Goal: Task Accomplishment & Management: Manage account settings

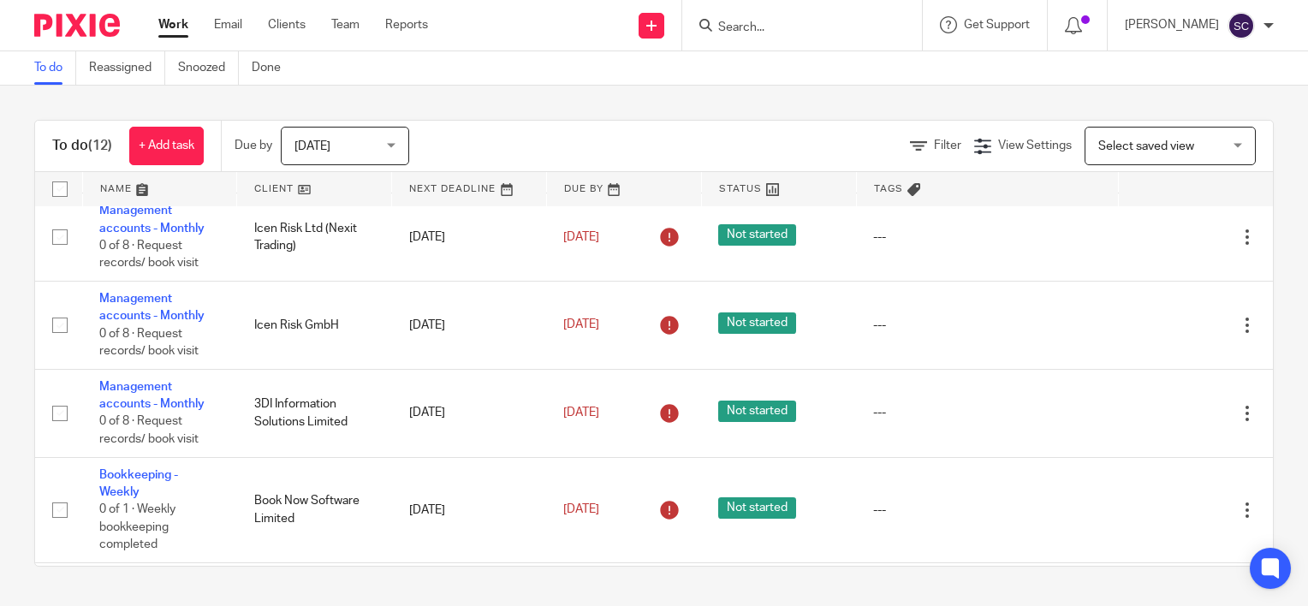
scroll to position [663, 0]
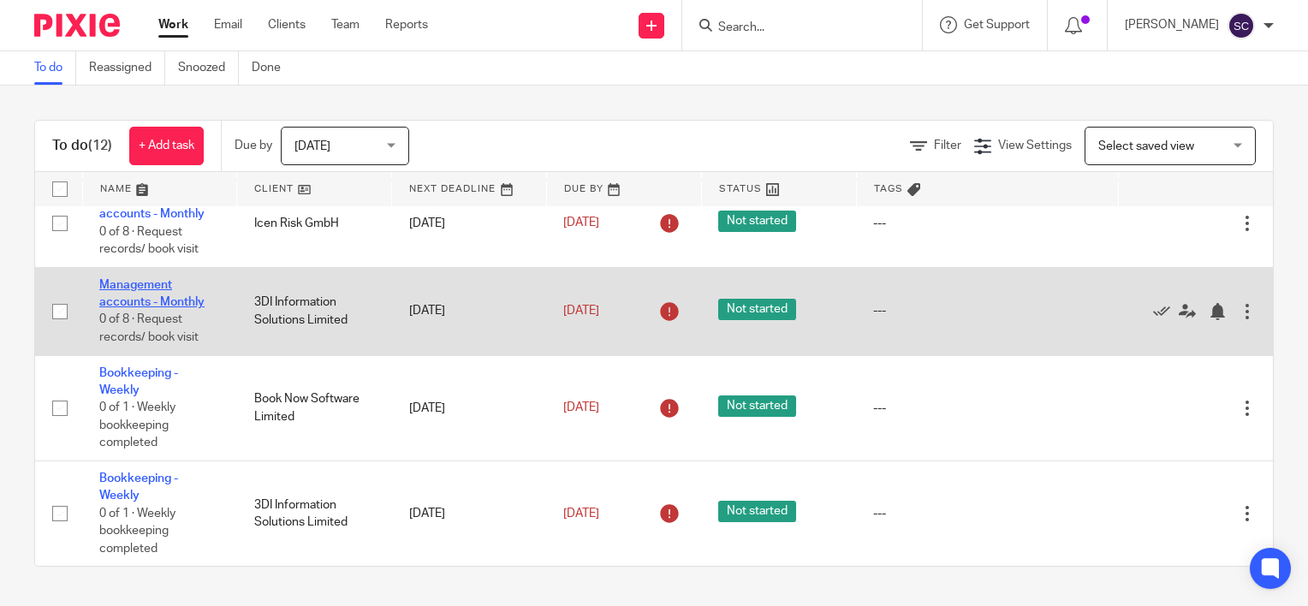
click at [175, 283] on link "Management accounts - Monthly" at bounding box center [151, 293] width 105 height 29
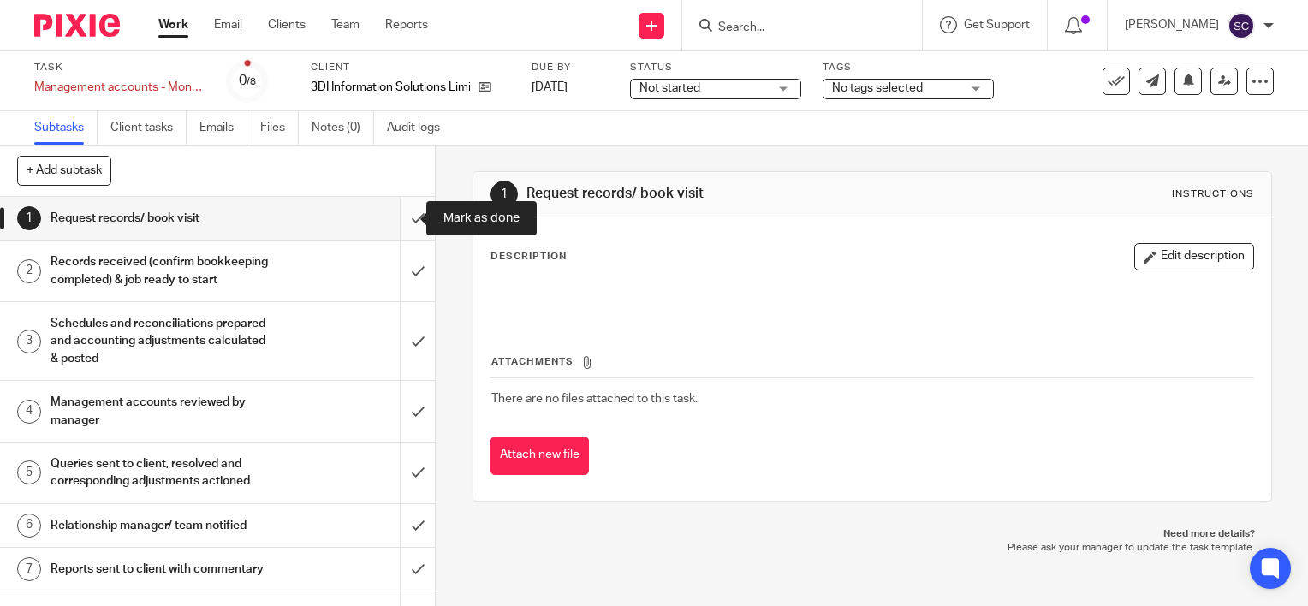
click at [392, 223] on input "submit" at bounding box center [217, 218] width 435 height 43
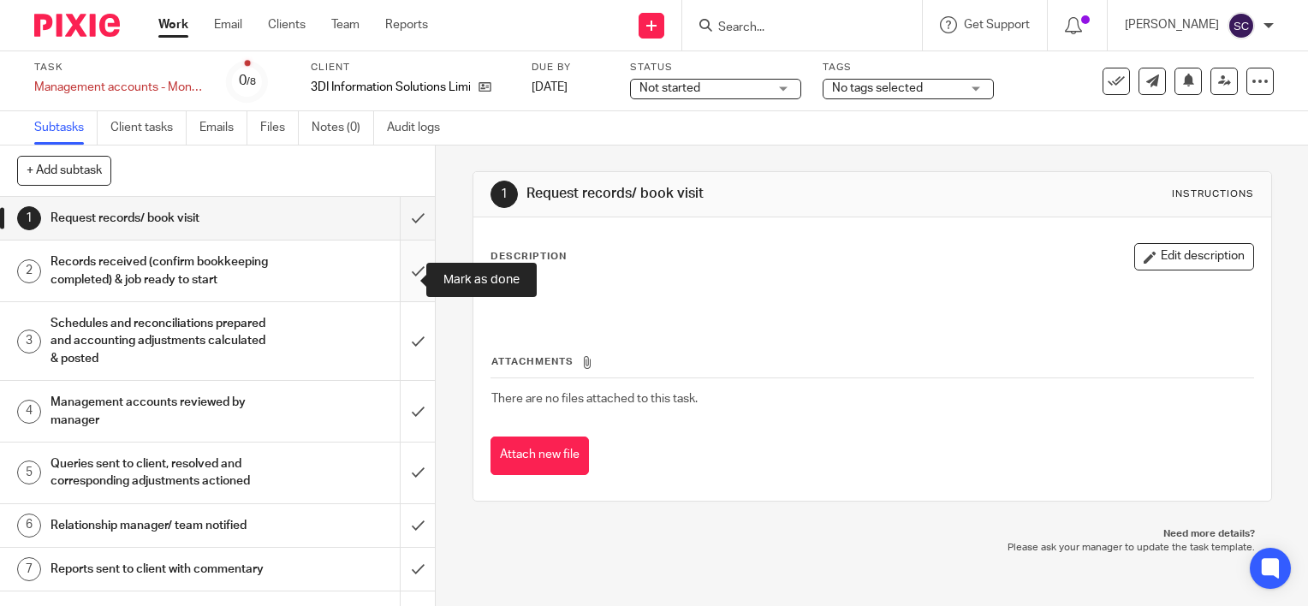
click at [392, 277] on input "submit" at bounding box center [217, 271] width 435 height 61
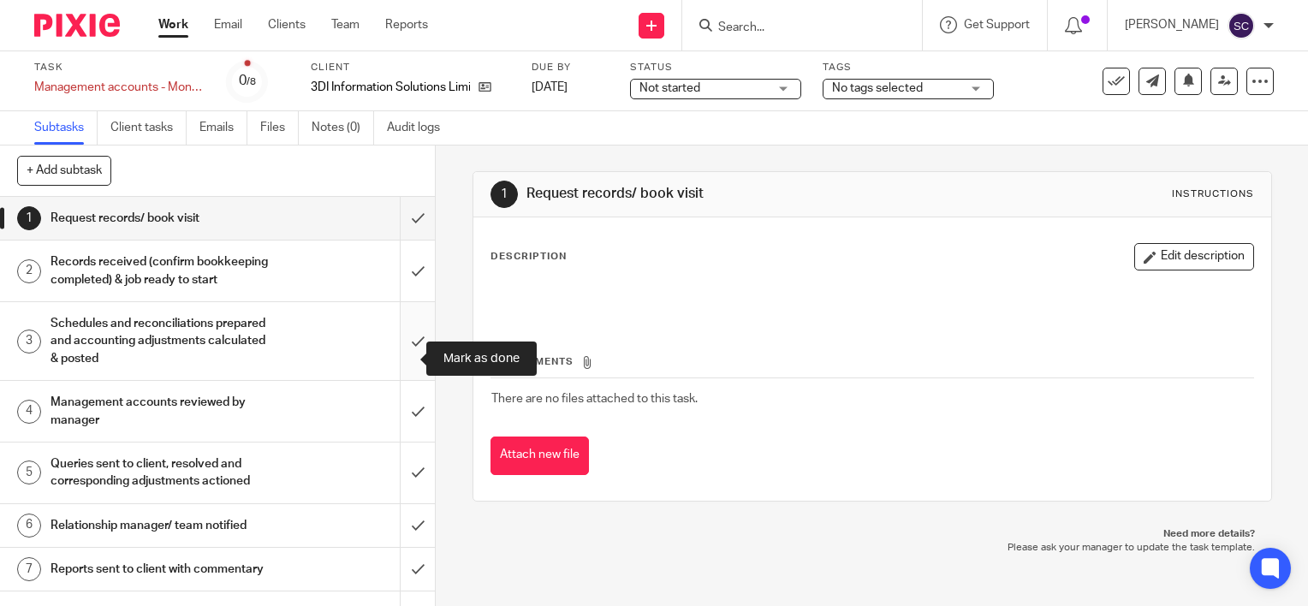
click at [392, 358] on input "submit" at bounding box center [217, 341] width 435 height 78
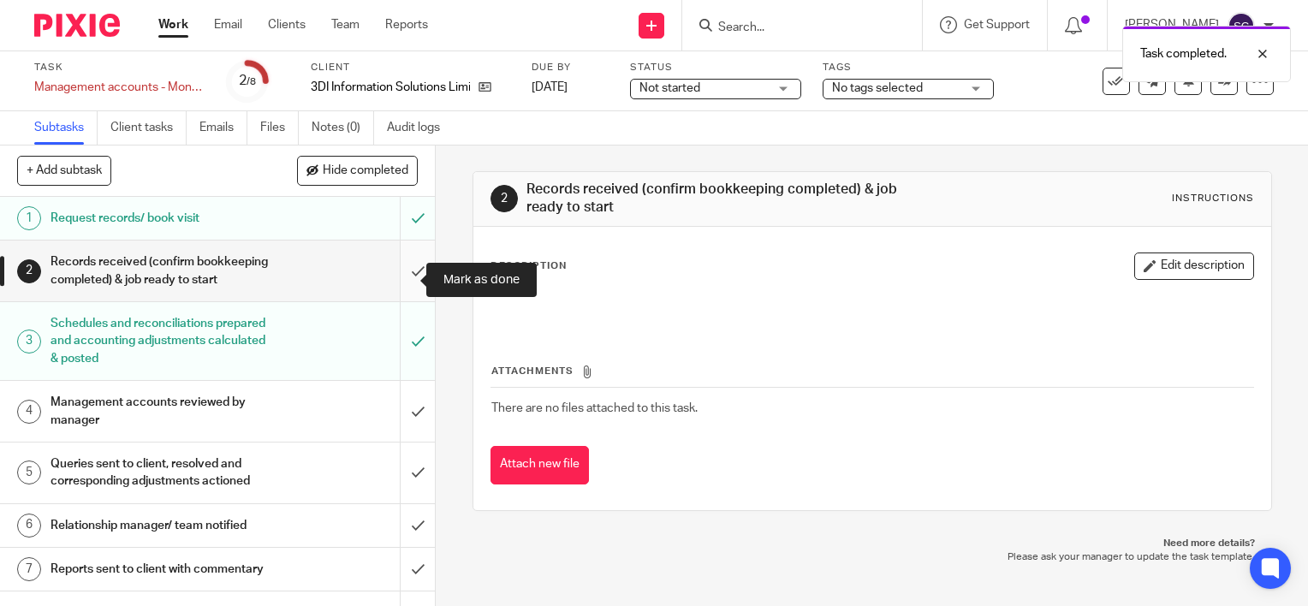
click at [396, 287] on input "submit" at bounding box center [217, 271] width 435 height 61
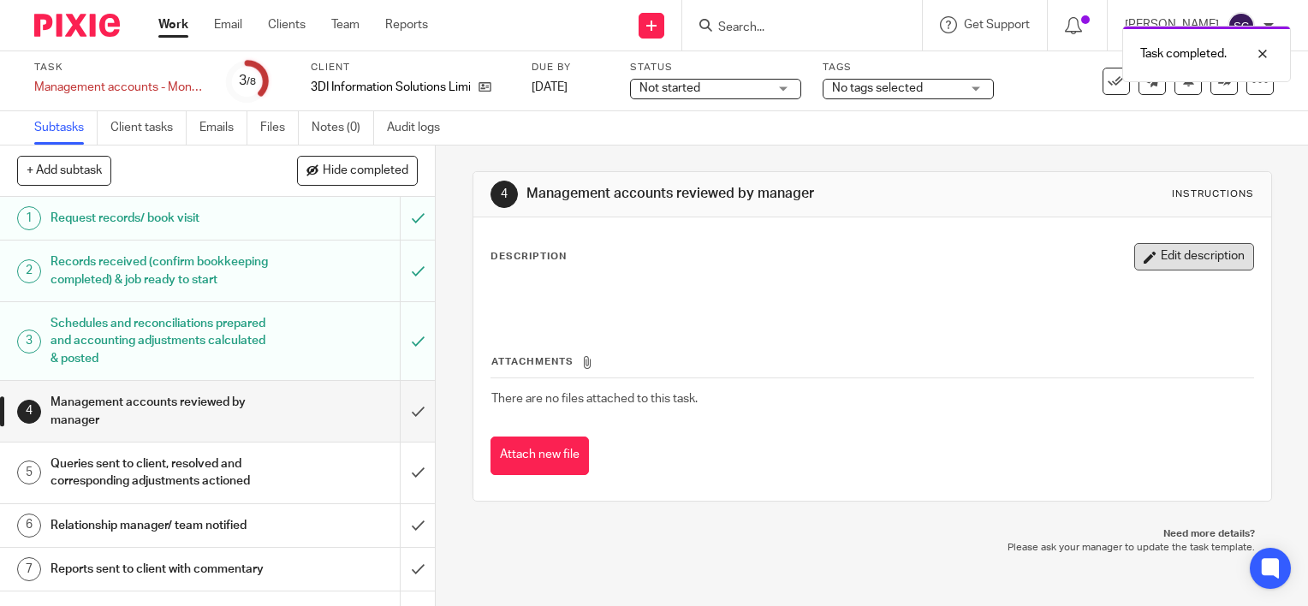
click at [1195, 258] on button "Edit description" at bounding box center [1195, 256] width 120 height 27
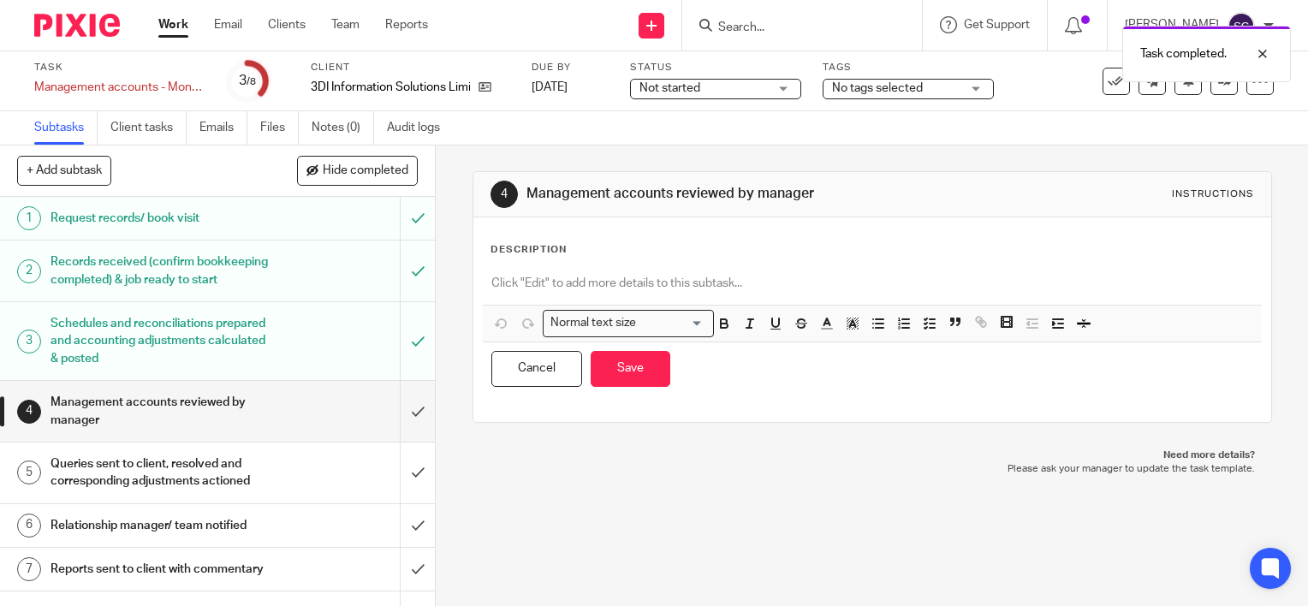
click at [809, 285] on p at bounding box center [872, 283] width 762 height 17
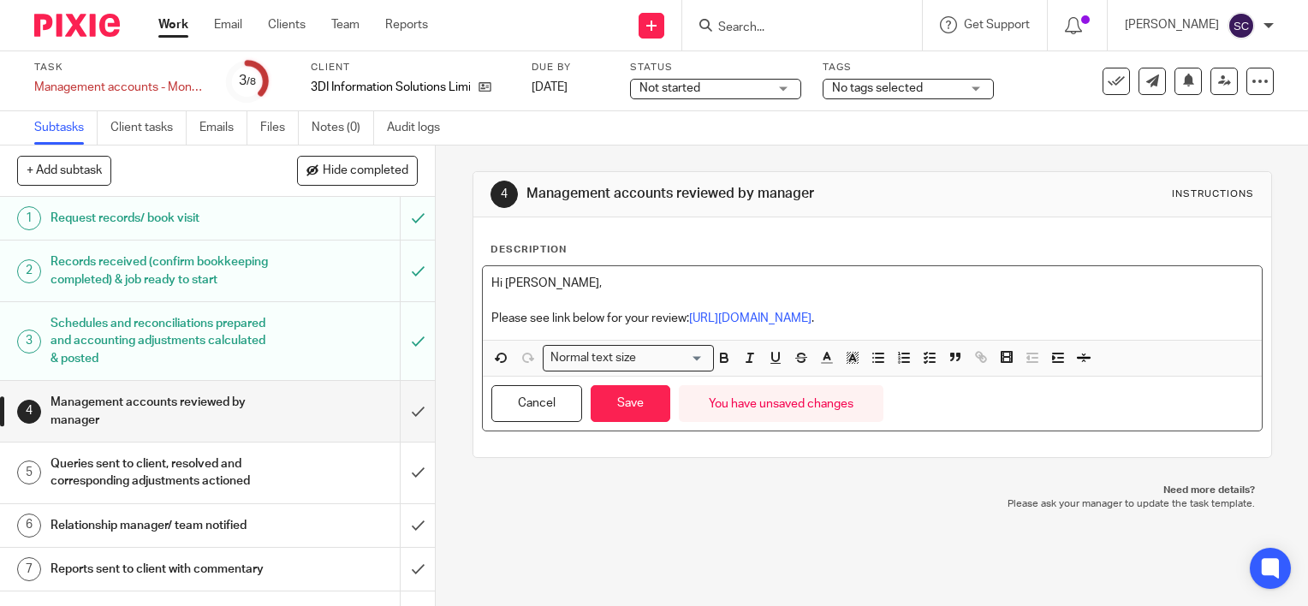
click at [601, 321] on p "Please see link below for your review: https://cloudimanage.com/work/link/d/LLP…" at bounding box center [872, 318] width 762 height 17
click at [999, 319] on p "Please see link for your review: https://cloudimanage.com/work/link/d/LLP!19901…" at bounding box center [872, 318] width 762 height 17
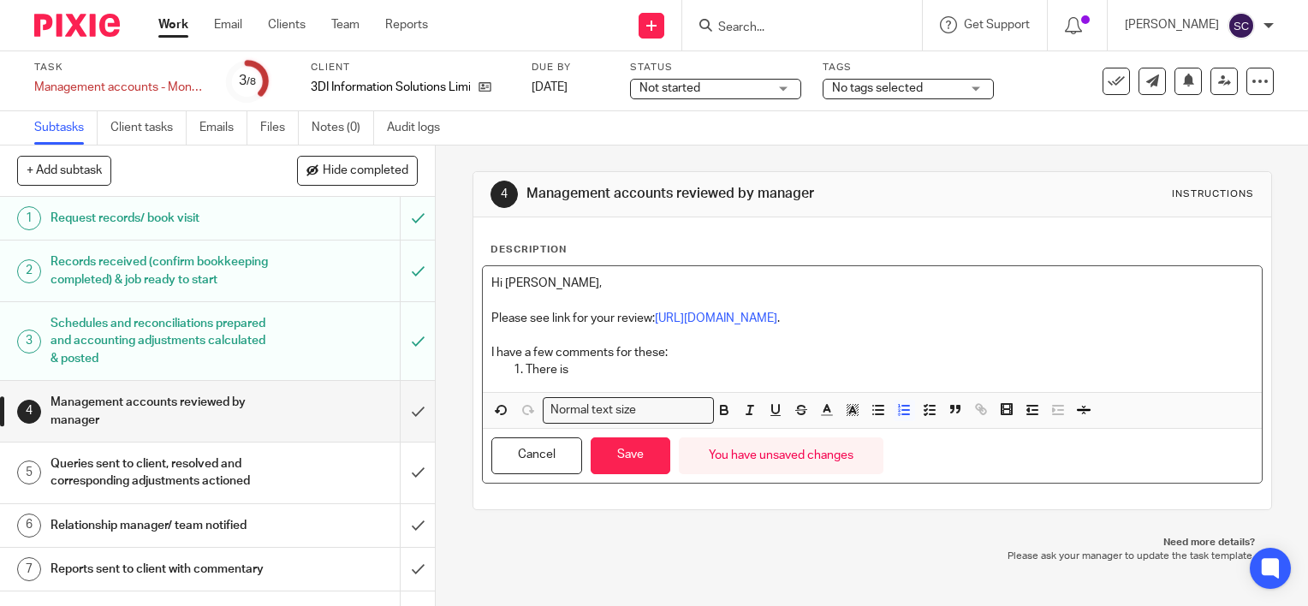
click at [592, 373] on p "There is" at bounding box center [890, 369] width 728 height 17
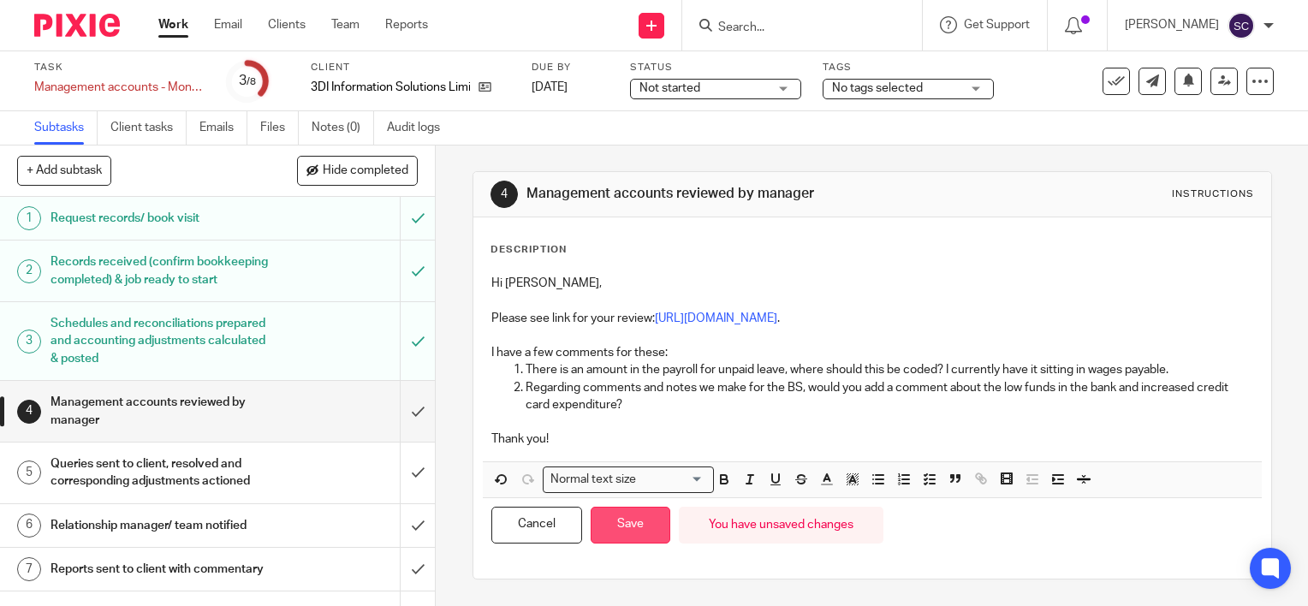
click at [640, 532] on button "Save" at bounding box center [631, 525] width 80 height 37
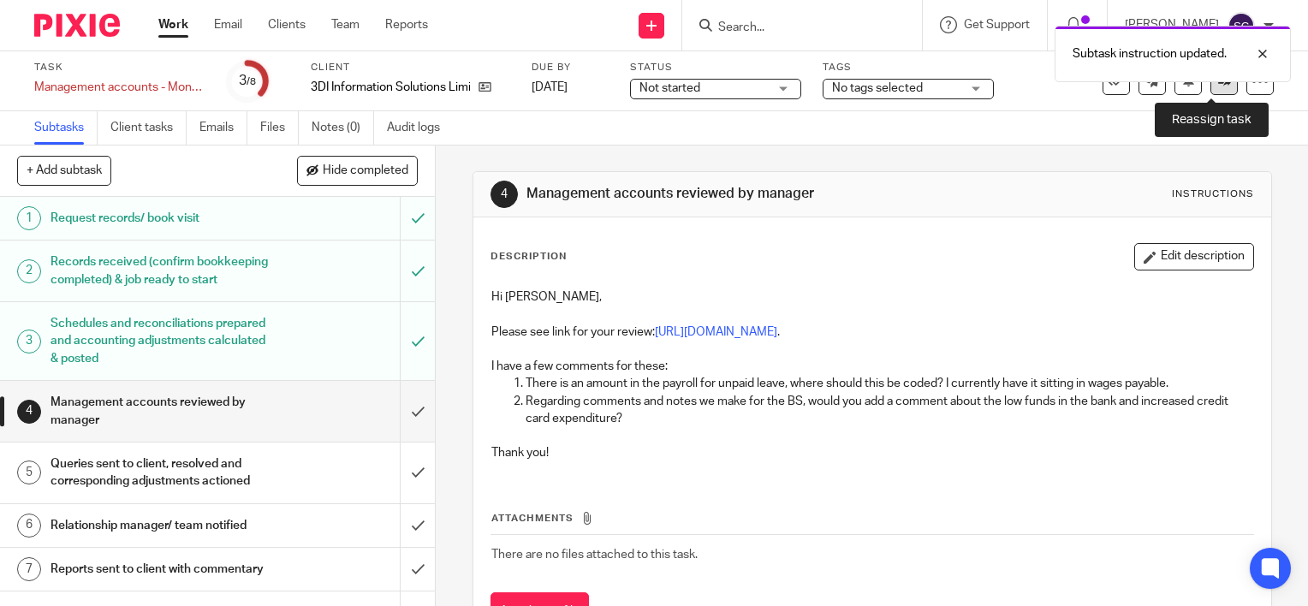
click at [1211, 92] on link at bounding box center [1224, 81] width 27 height 27
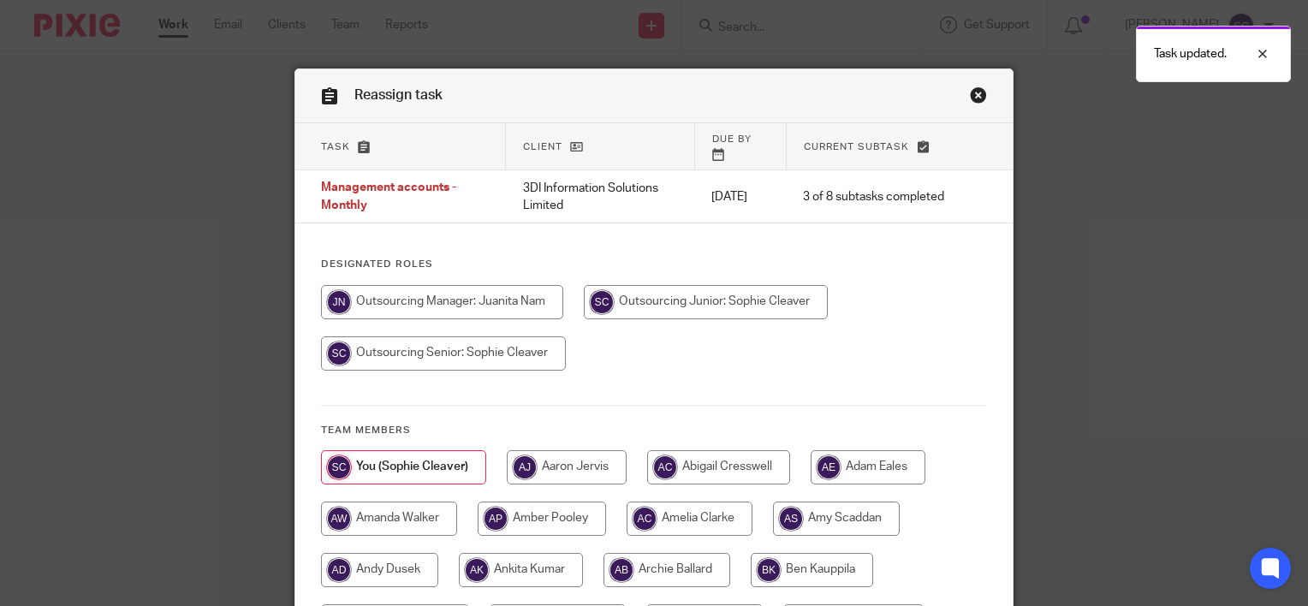
click at [492, 285] on input "radio" at bounding box center [442, 302] width 242 height 34
radio input "true"
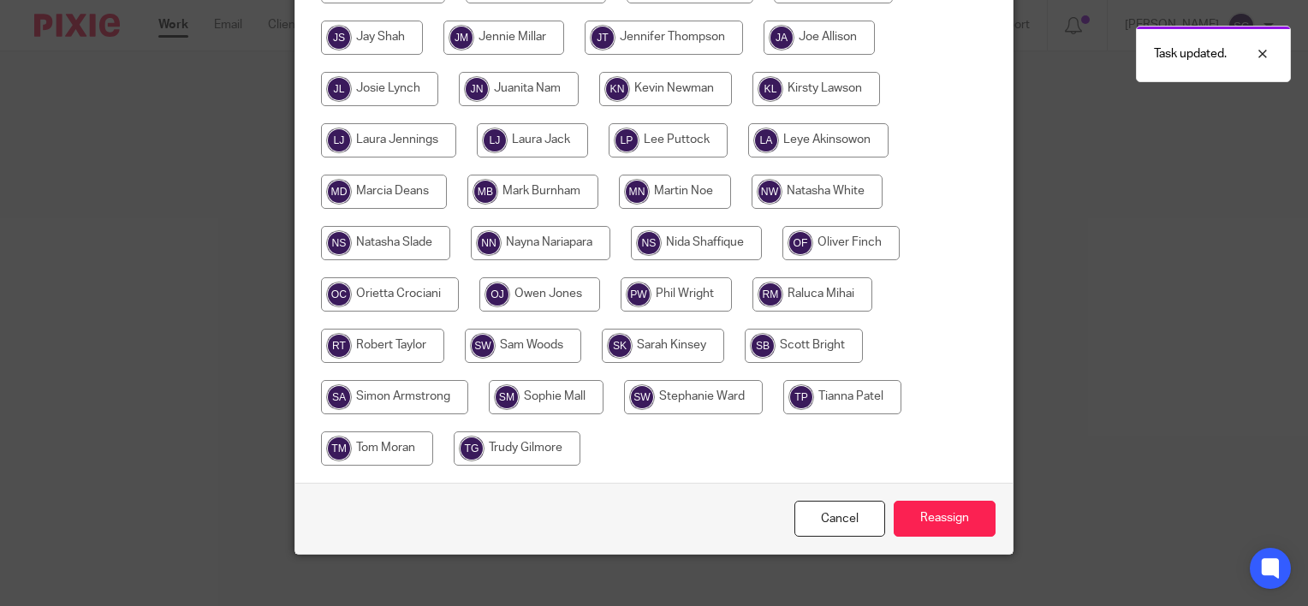
scroll to position [844, 0]
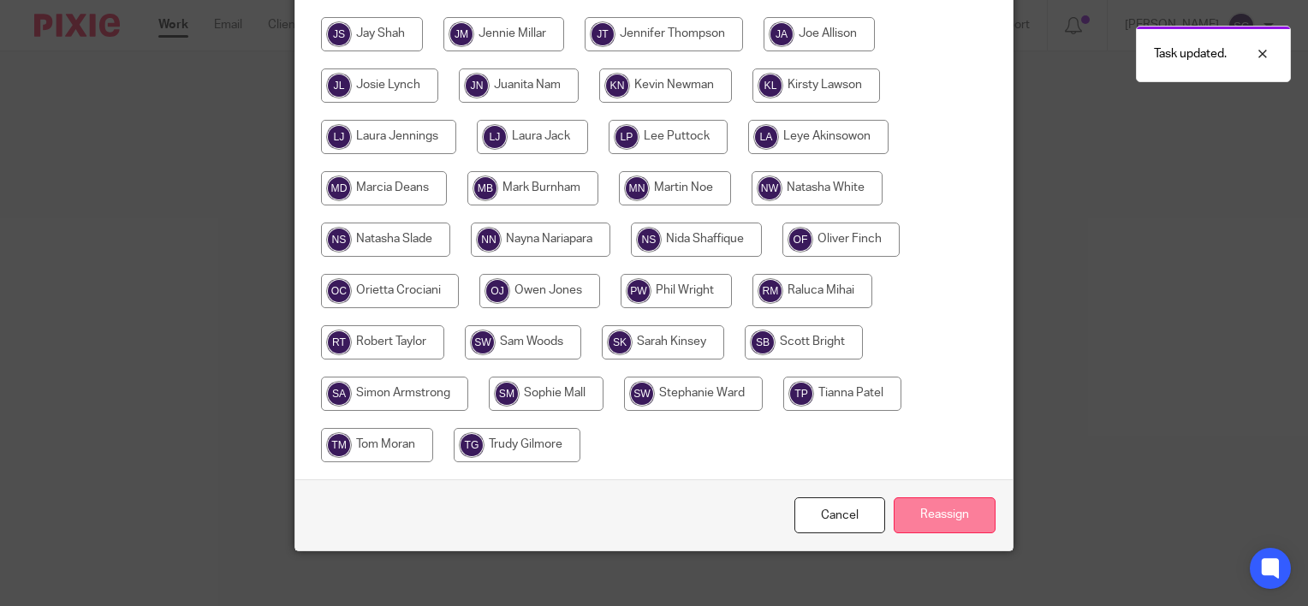
click at [938, 503] on input "Reassign" at bounding box center [945, 515] width 102 height 37
